Goal: Information Seeking & Learning: Learn about a topic

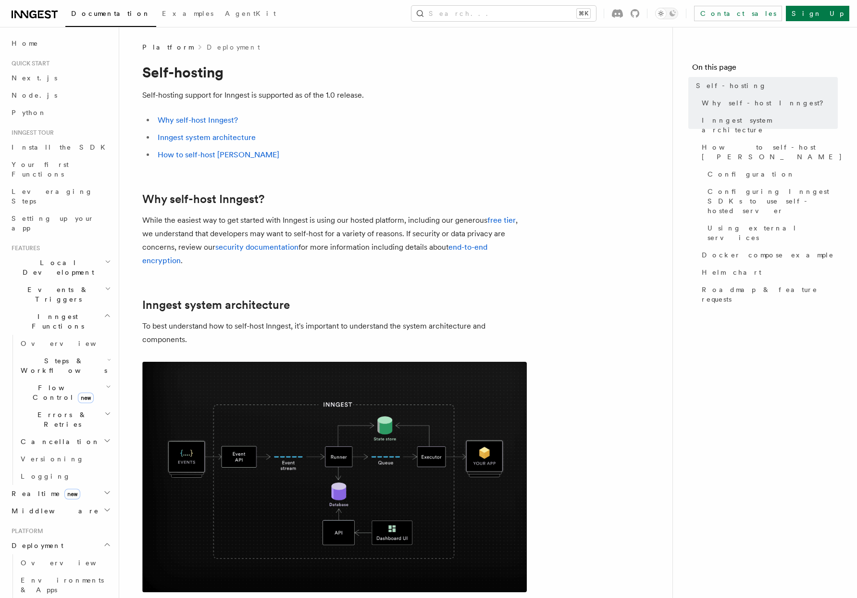
click at [35, 22] on div "Documentation Examples AgentKit Search... ⌘K Contact sales Sign Up" at bounding box center [428, 13] width 857 height 27
click at [41, 11] on icon at bounding box center [41, 15] width 6 height 8
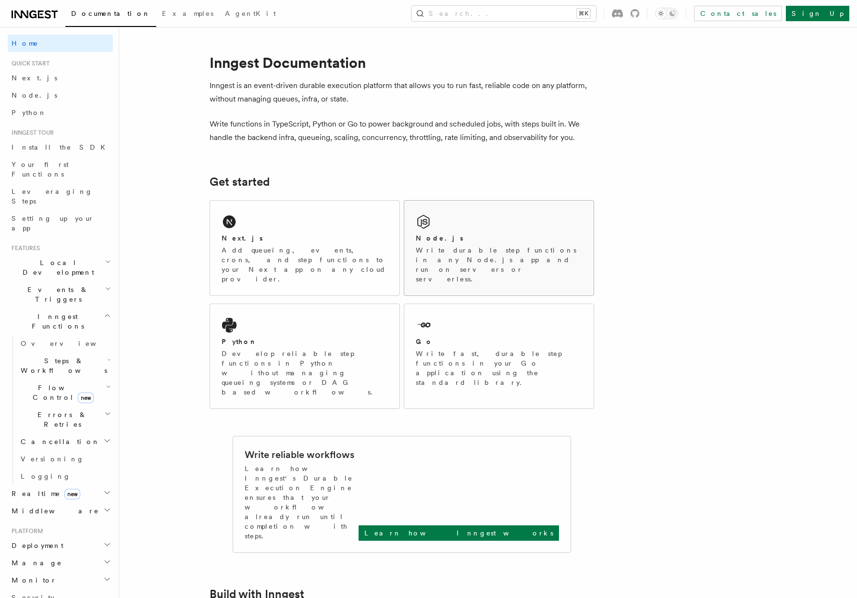
click at [507, 264] on p "Write durable step functions in any Node.js app and run on servers or serverles…" at bounding box center [499, 264] width 166 height 38
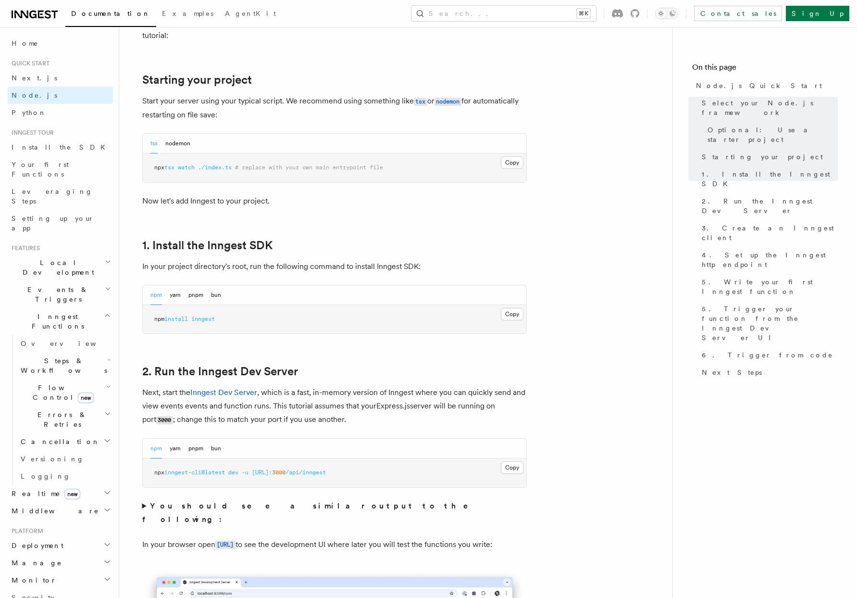
scroll to position [467, 0]
